Goal: Check status: Check status

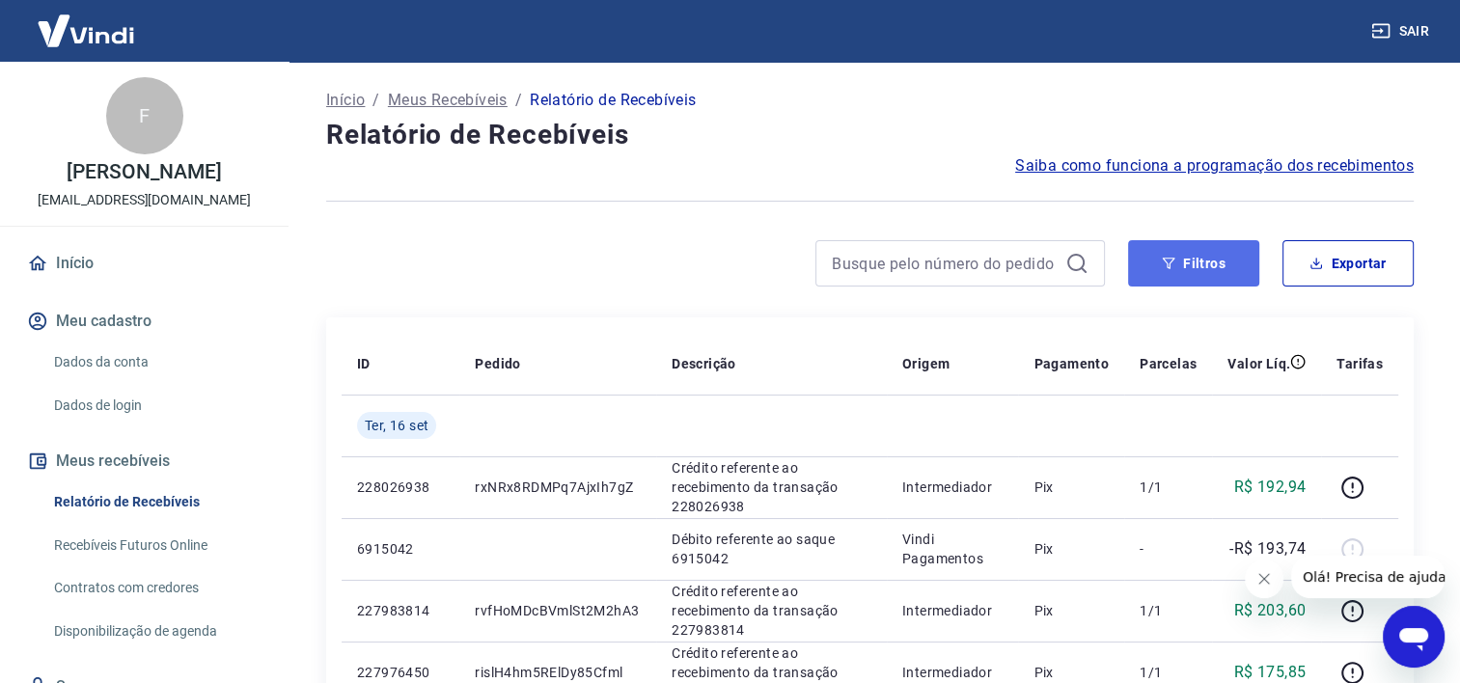
click at [1238, 257] on button "Filtros" at bounding box center [1193, 263] width 131 height 46
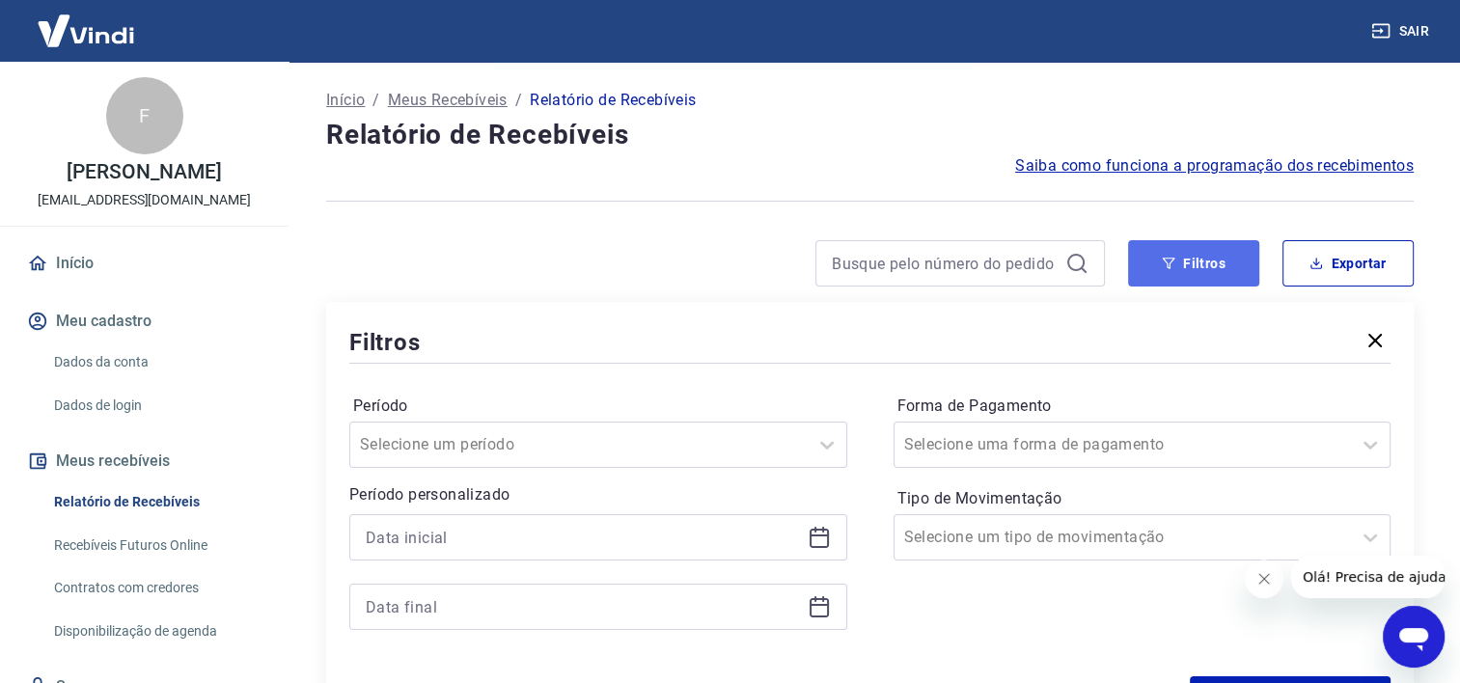
scroll to position [96, 0]
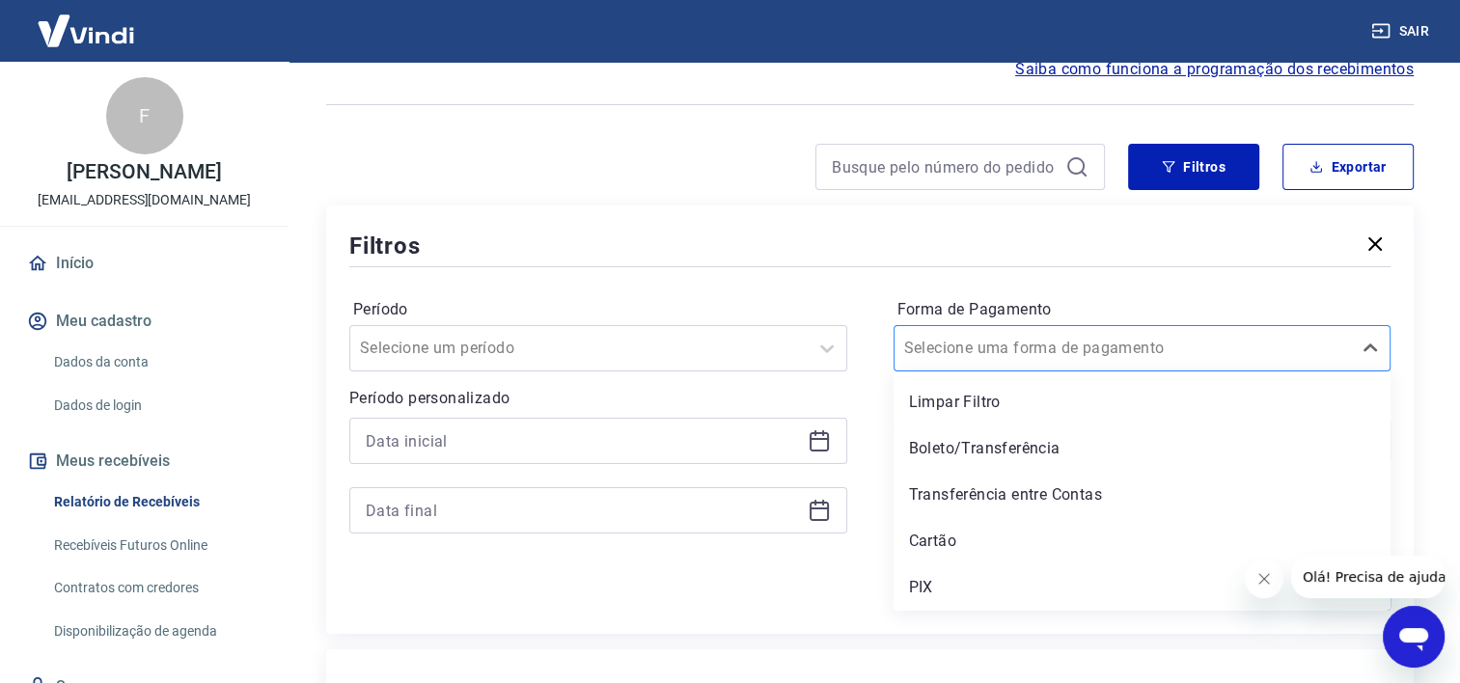
click at [1155, 366] on div "Selecione uma forma de pagamento" at bounding box center [1122, 348] width 457 height 35
click at [1080, 248] on div "Filtros" at bounding box center [869, 246] width 1041 height 34
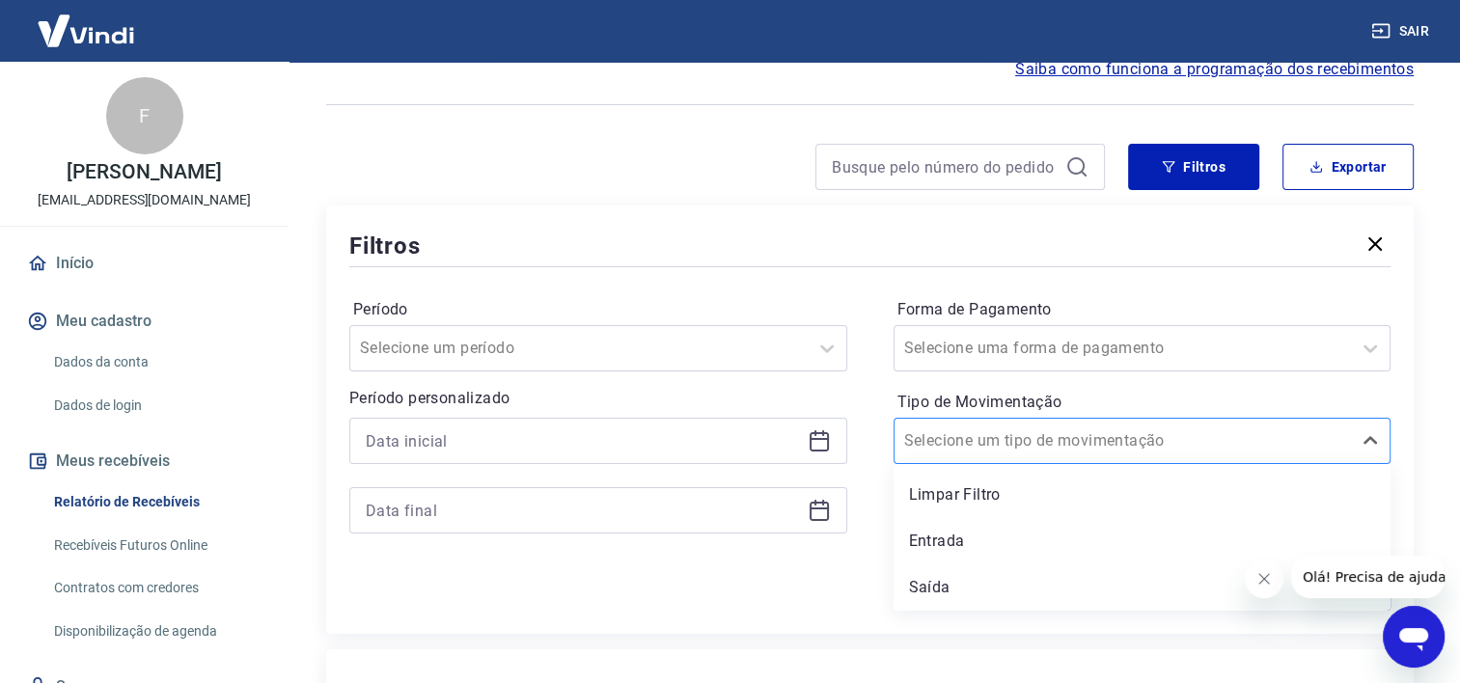
click at [1073, 451] on input "Tipo de Movimentação" at bounding box center [1001, 440] width 195 height 23
click at [934, 591] on div "Saída" at bounding box center [1142, 587] width 498 height 39
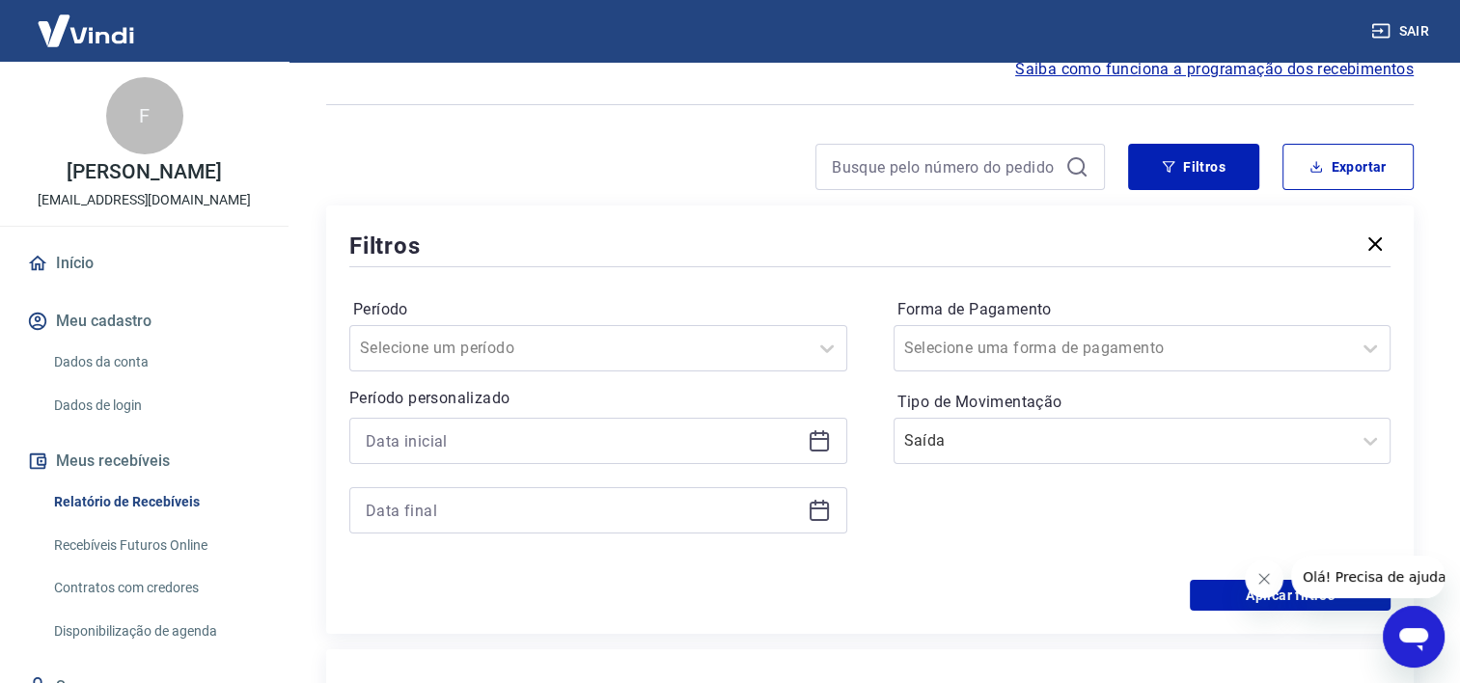
click at [971, 585] on div "Aplicar filtros" at bounding box center [869, 595] width 1041 height 31
click at [993, 581] on div "Aplicar filtros" at bounding box center [869, 595] width 1041 height 31
click at [814, 445] on icon at bounding box center [818, 440] width 23 height 23
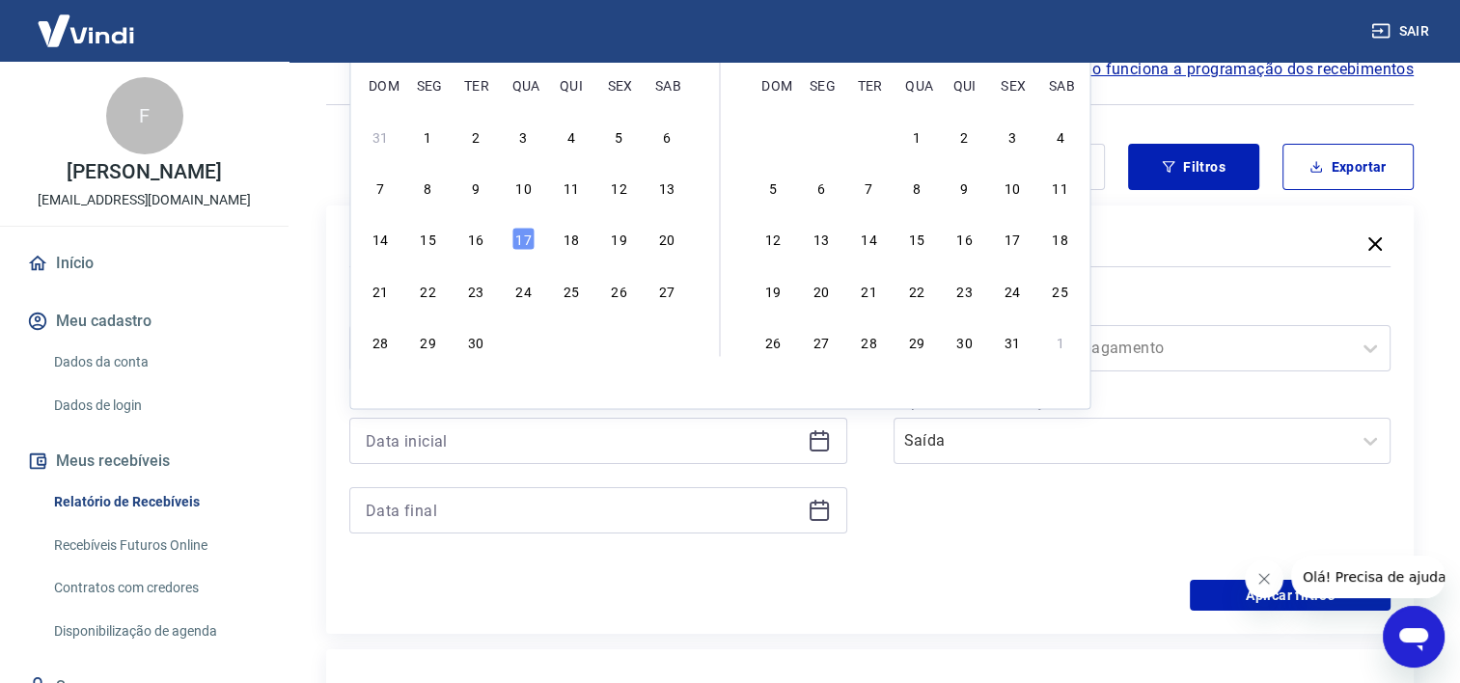
drag, startPoint x: 436, startPoint y: 243, endPoint x: 935, endPoint y: 295, distance: 501.5
click at [435, 243] on div "15" at bounding box center [428, 239] width 23 height 23
type input "[DATE]"
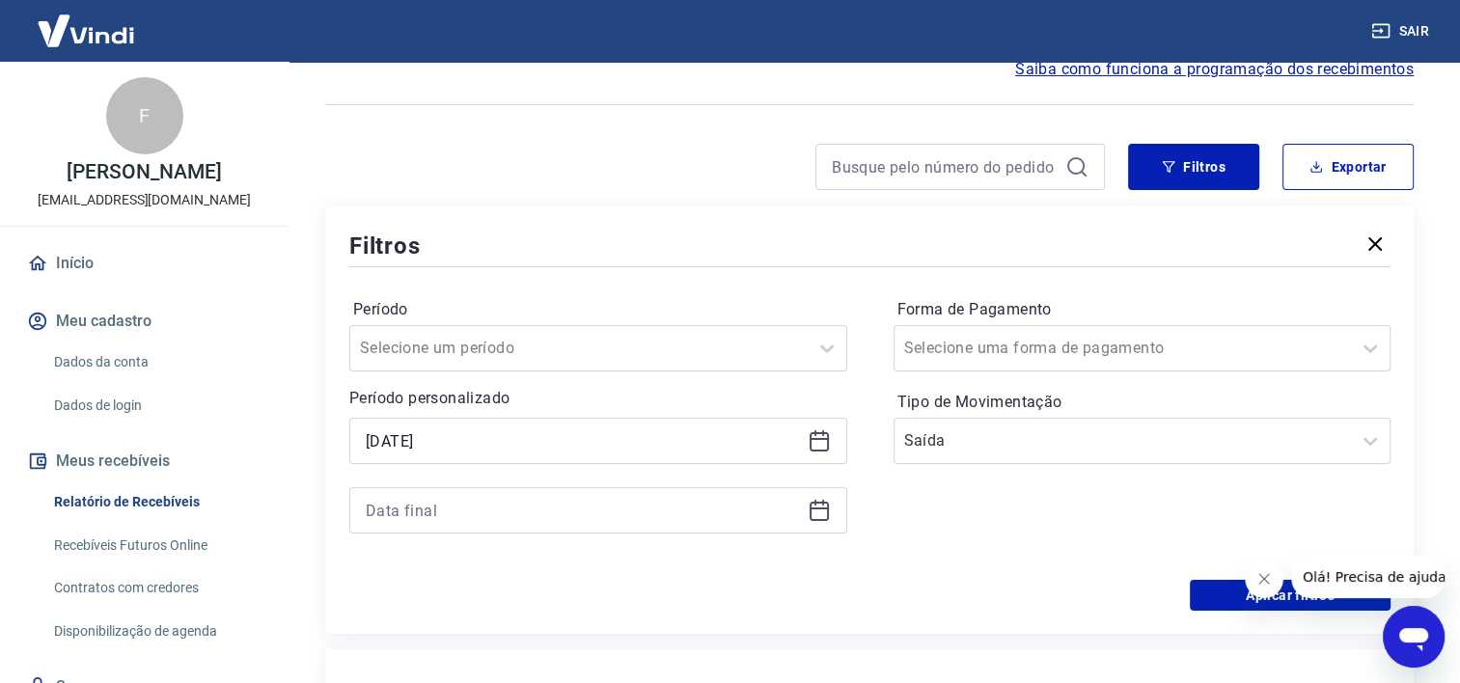
click at [820, 517] on icon at bounding box center [818, 510] width 23 height 23
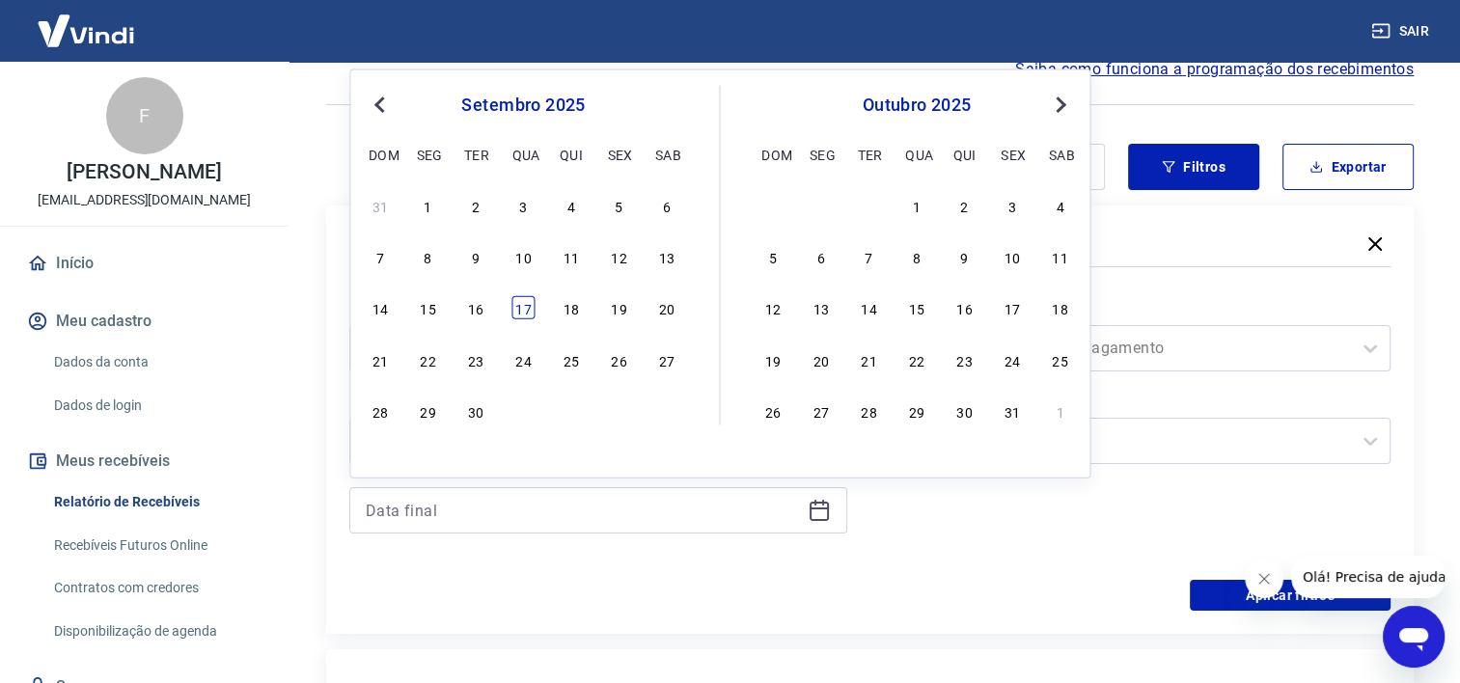
click at [521, 313] on div "17" at bounding box center [522, 307] width 23 height 23
type input "[DATE]"
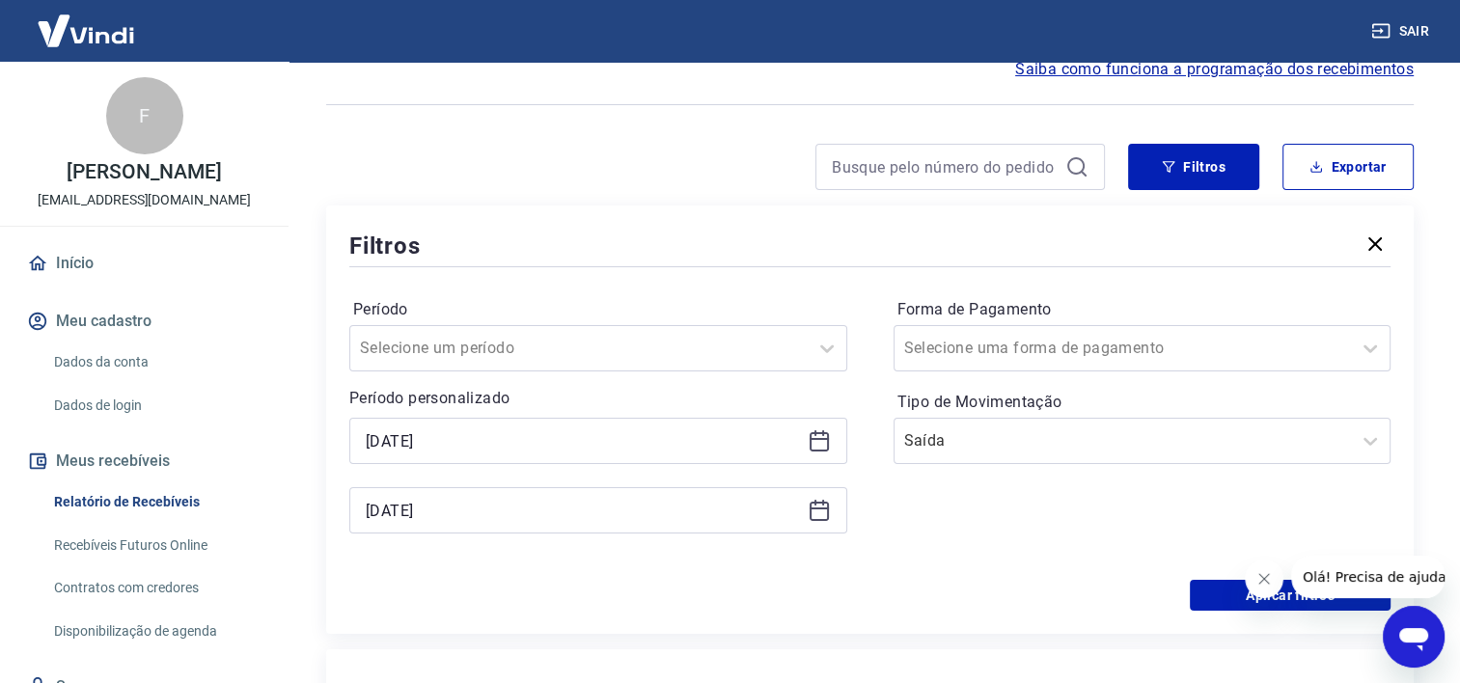
click at [927, 532] on div "Forma de Pagamento Selecione uma forma de pagamento Tipo de Movimentação Saída" at bounding box center [1142, 425] width 498 height 262
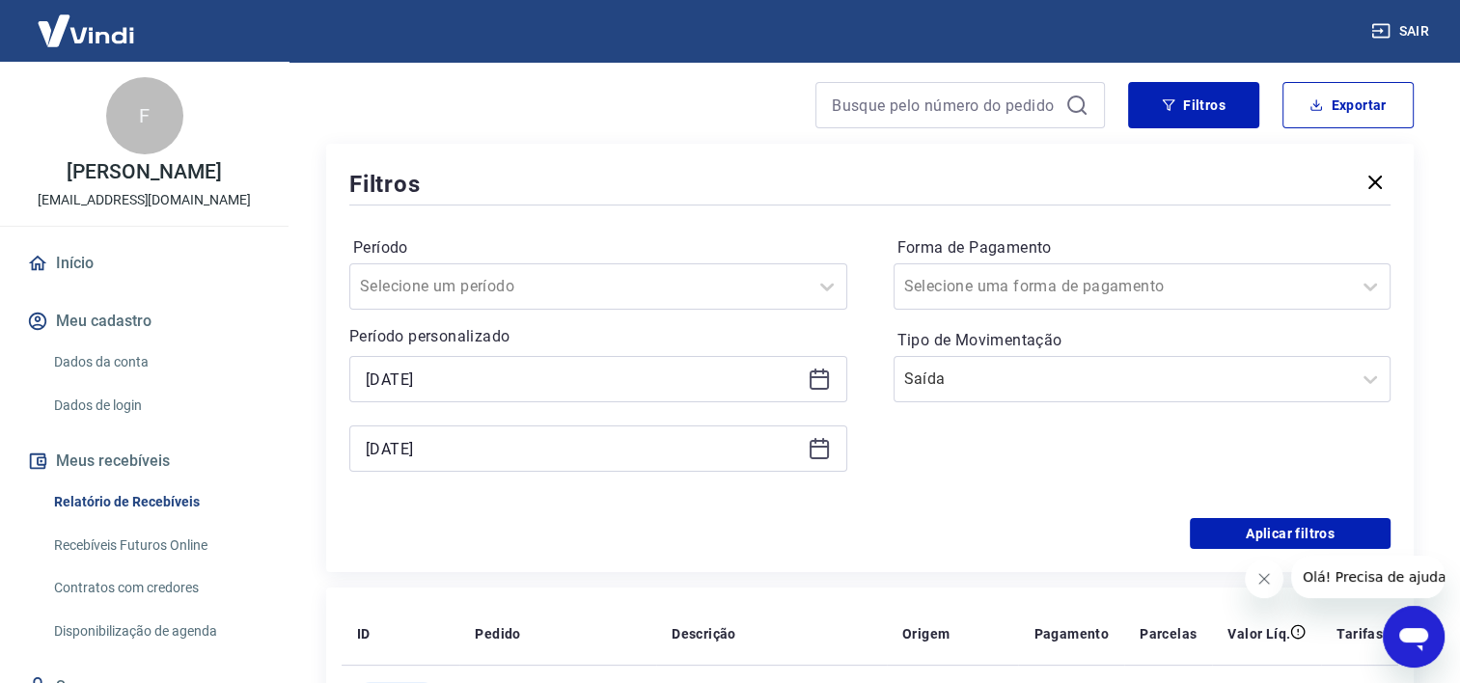
scroll to position [386, 0]
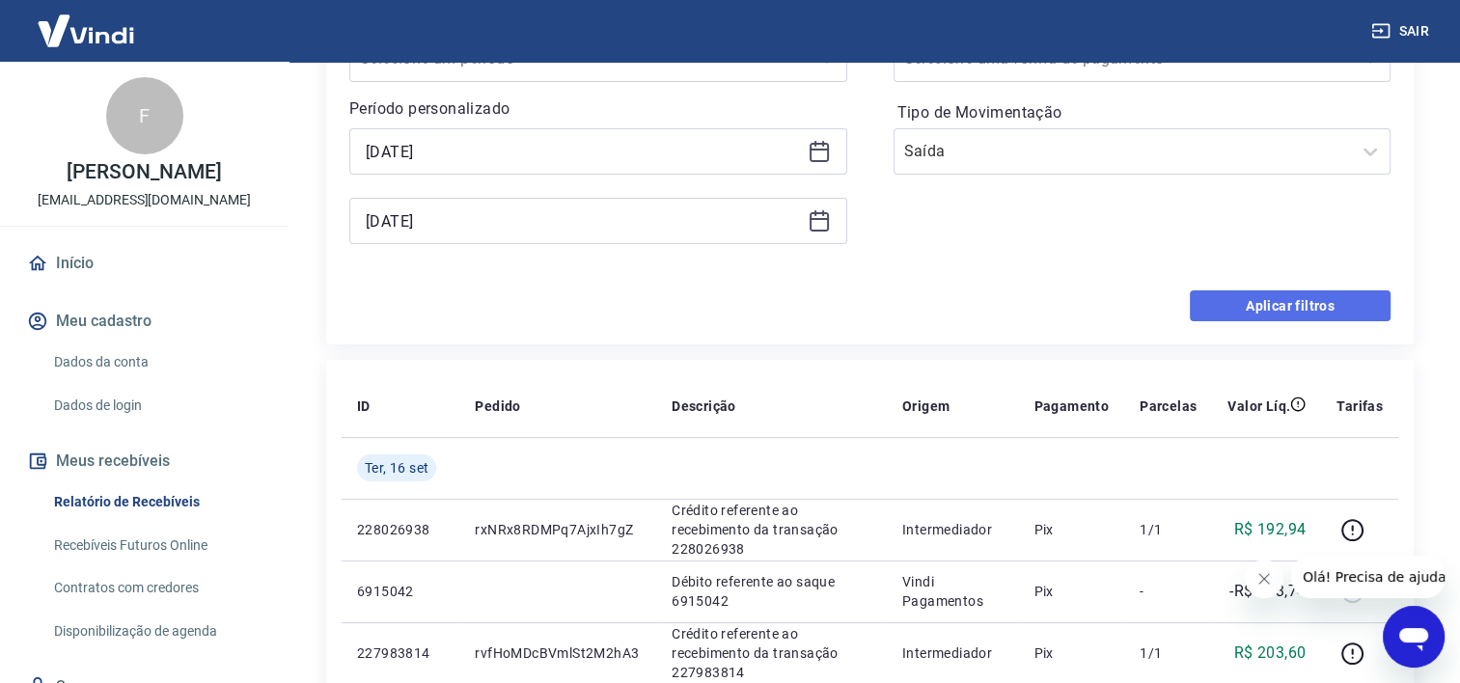
click at [1305, 296] on button "Aplicar filtros" at bounding box center [1289, 305] width 201 height 31
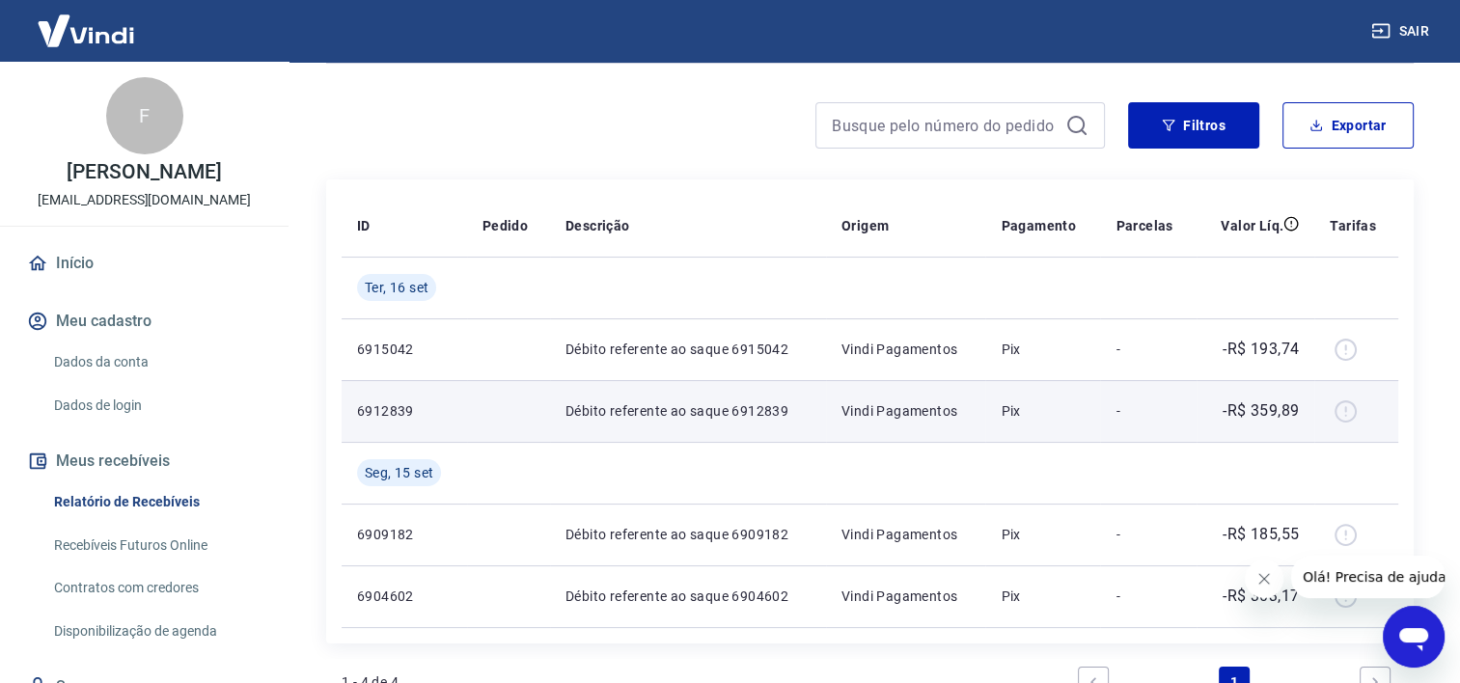
scroll to position [193, 0]
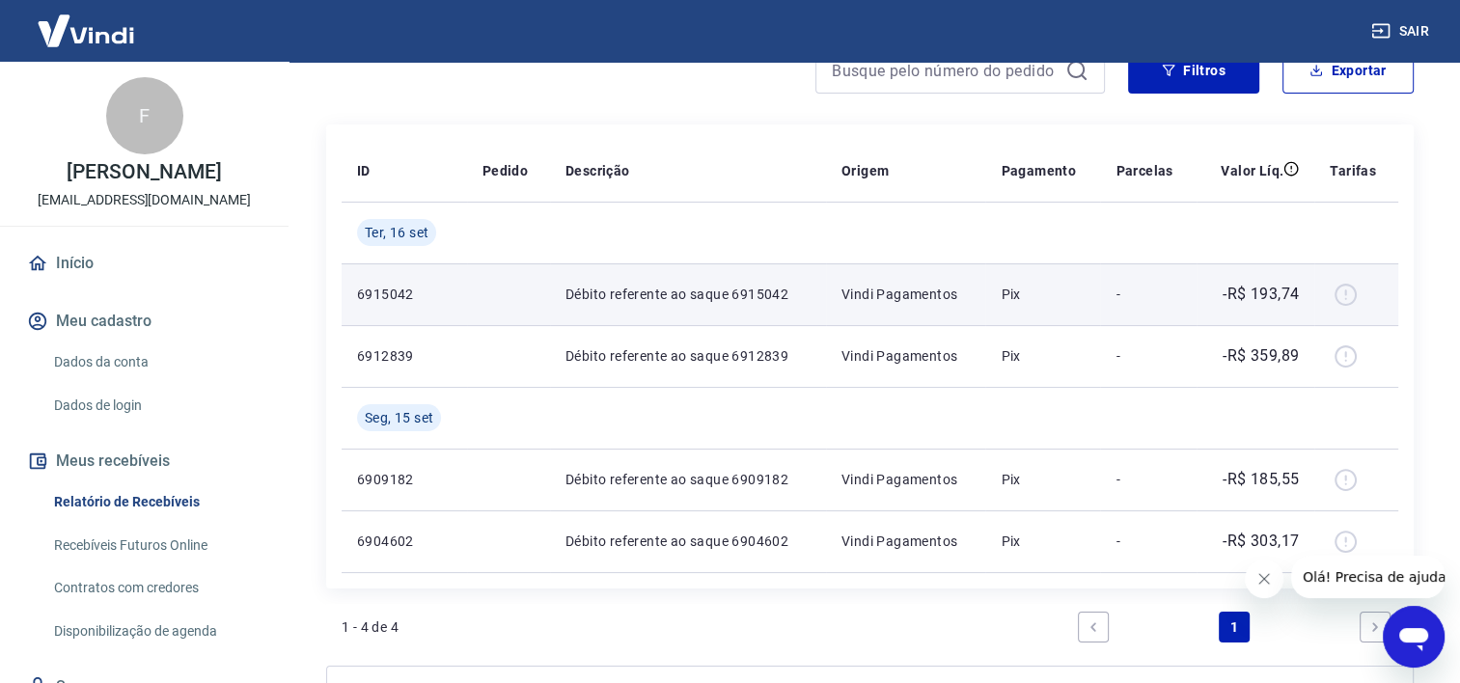
click at [830, 319] on td "Vindi Pagamentos" at bounding box center [906, 294] width 160 height 62
click at [1345, 299] on div at bounding box center [1355, 294] width 53 height 31
click at [675, 299] on p "Débito referente ao saque 6915042" at bounding box center [687, 294] width 245 height 19
click at [393, 297] on p "6915042" at bounding box center [404, 294] width 95 height 19
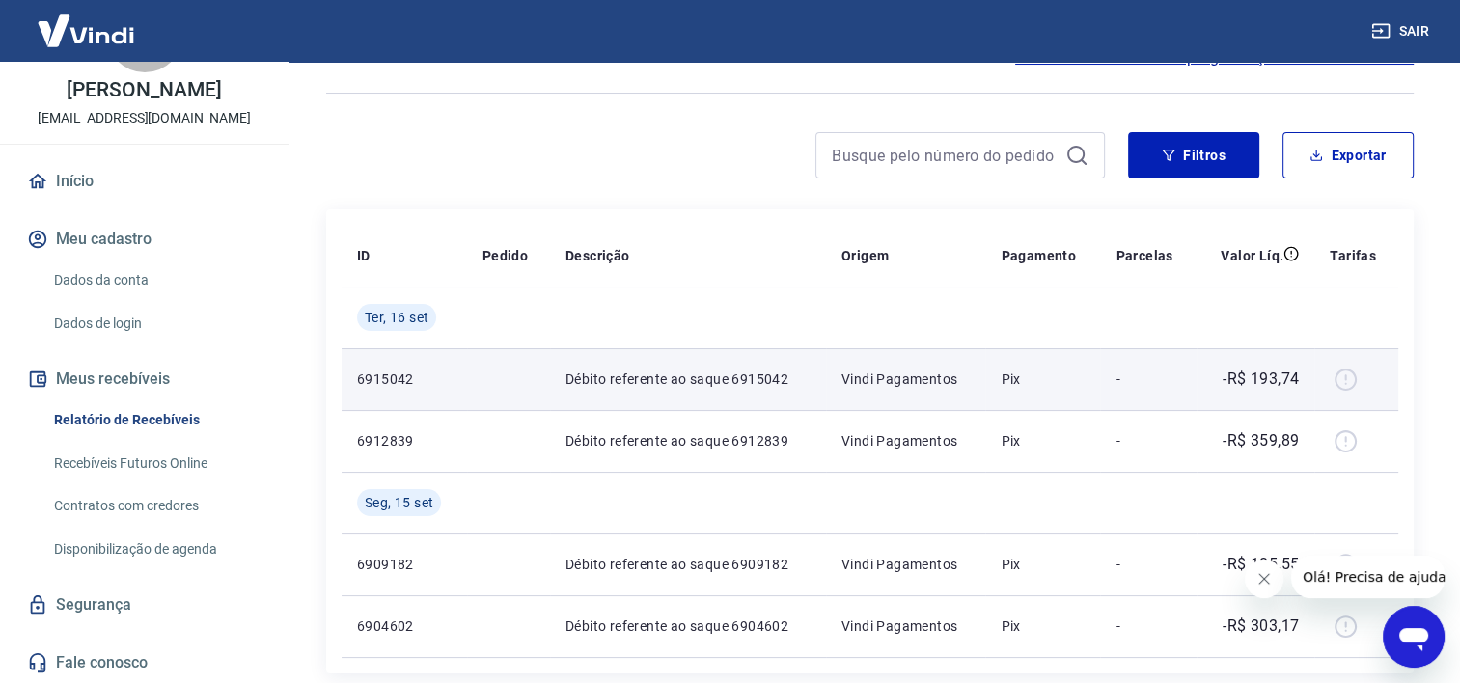
scroll to position [0, 0]
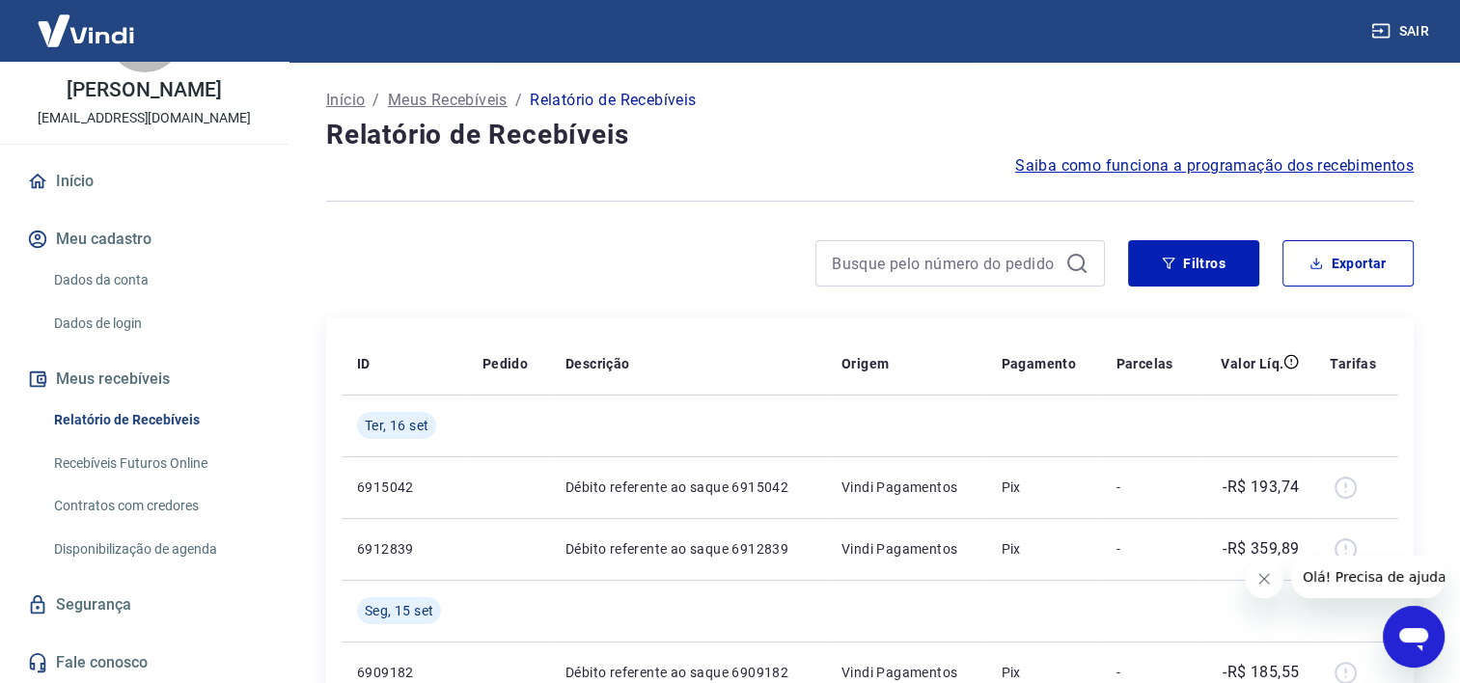
click at [749, 194] on div at bounding box center [869, 201] width 1087 height 47
